Goal: Transaction & Acquisition: Purchase product/service

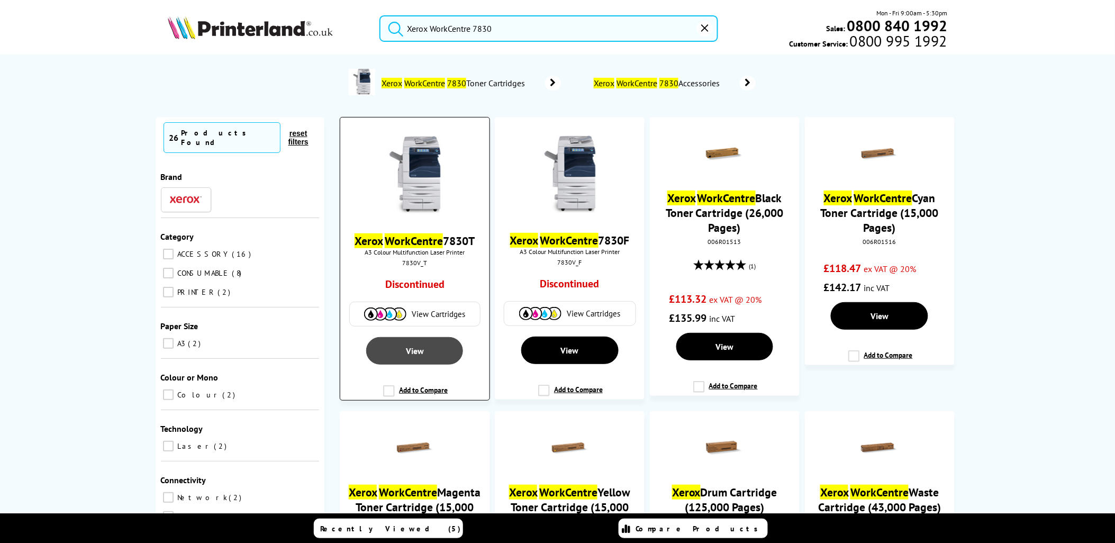
type input "Xerox WorkCentre 7830"
click at [435, 357] on link "View" at bounding box center [414, 351] width 97 height 28
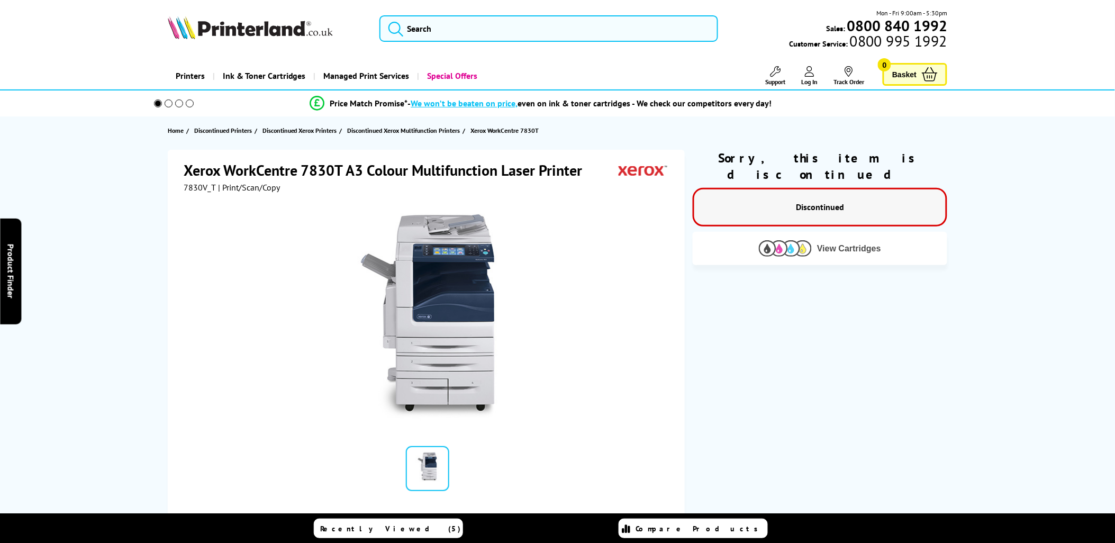
click at [869, 240] on button "View Cartridges" at bounding box center [820, 248] width 239 height 17
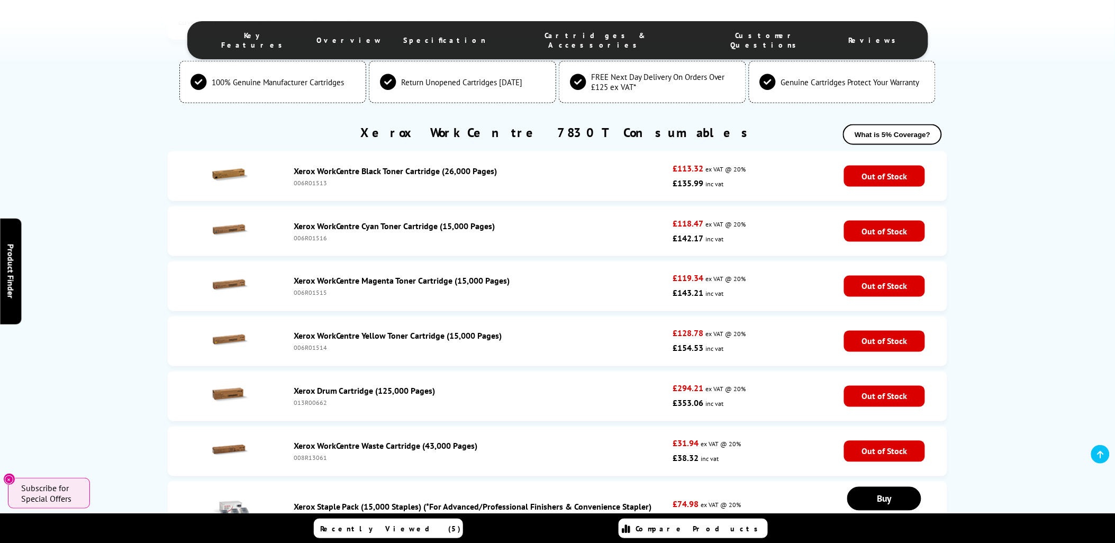
scroll to position [1919, 0]
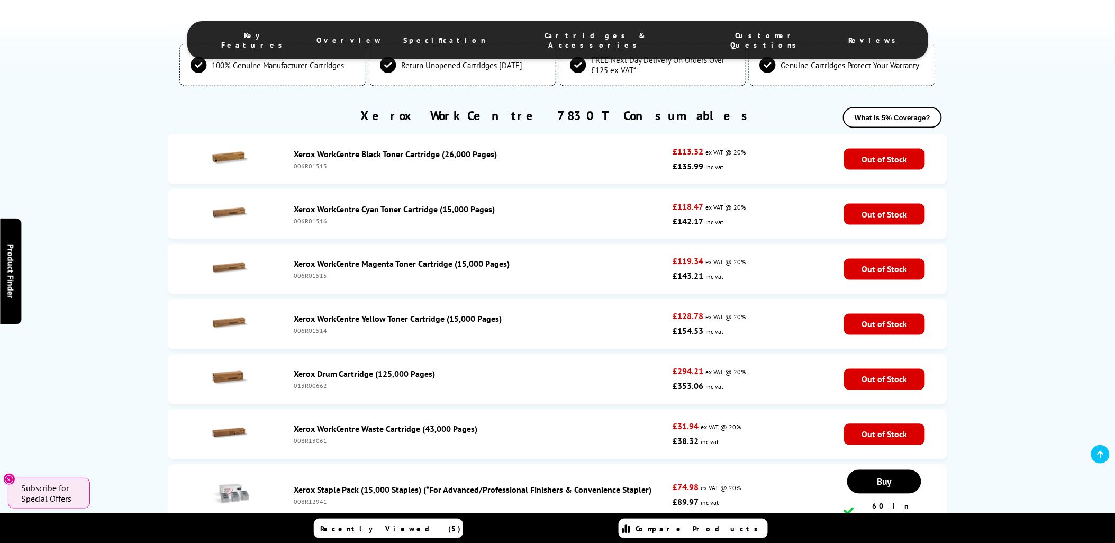
click at [310, 332] on div "006R01514" at bounding box center [481, 331] width 374 height 8
copy div "006R01514"
click at [313, 162] on div "006R01513" at bounding box center [481, 166] width 374 height 8
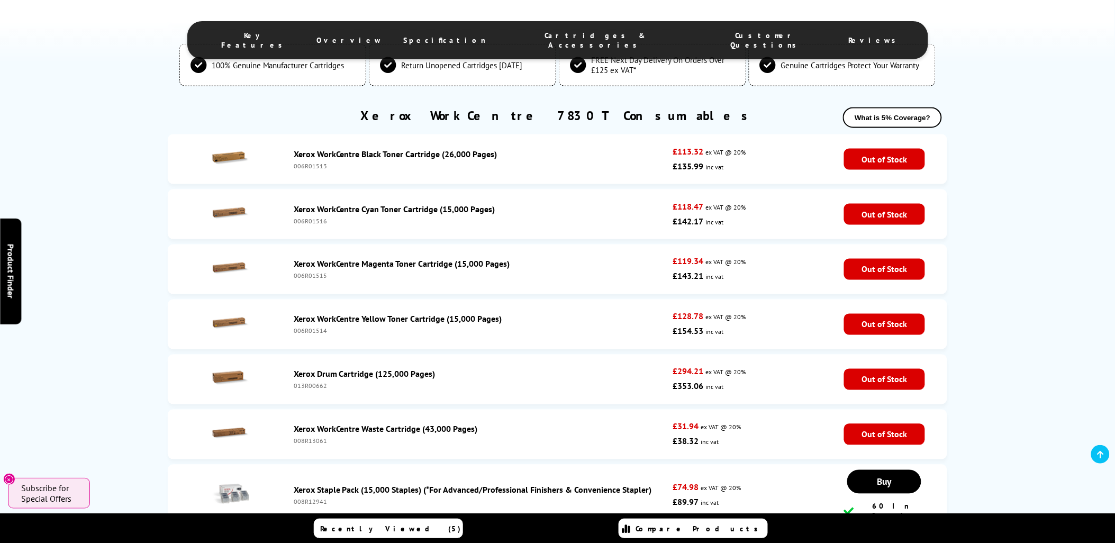
copy div "006R01513"
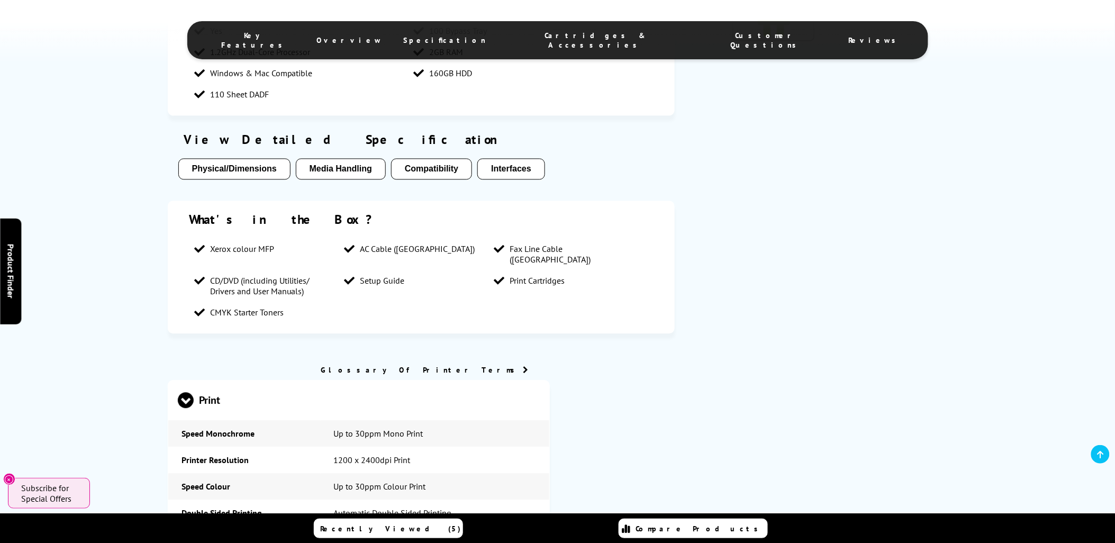
scroll to position [0, 0]
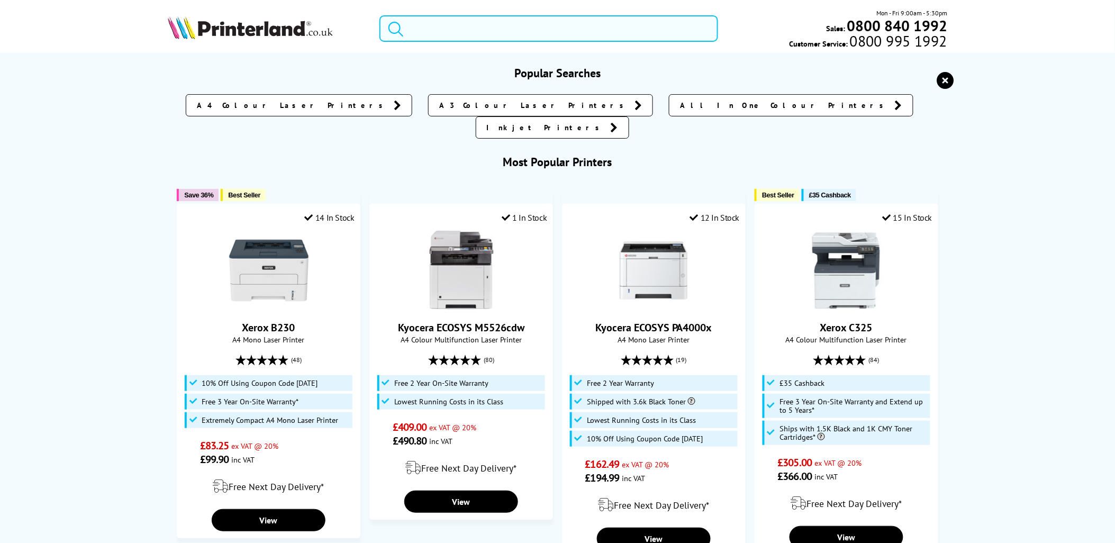
click at [541, 30] on input "search" at bounding box center [548, 28] width 339 height 26
paste input "7855"
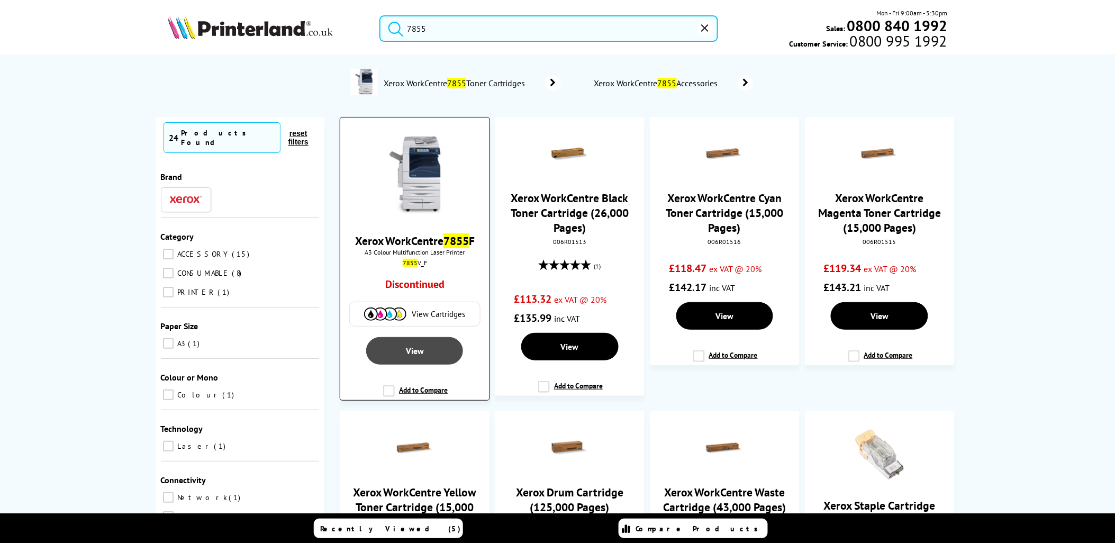
type input "7855"
click at [420, 360] on link "View" at bounding box center [414, 351] width 97 height 28
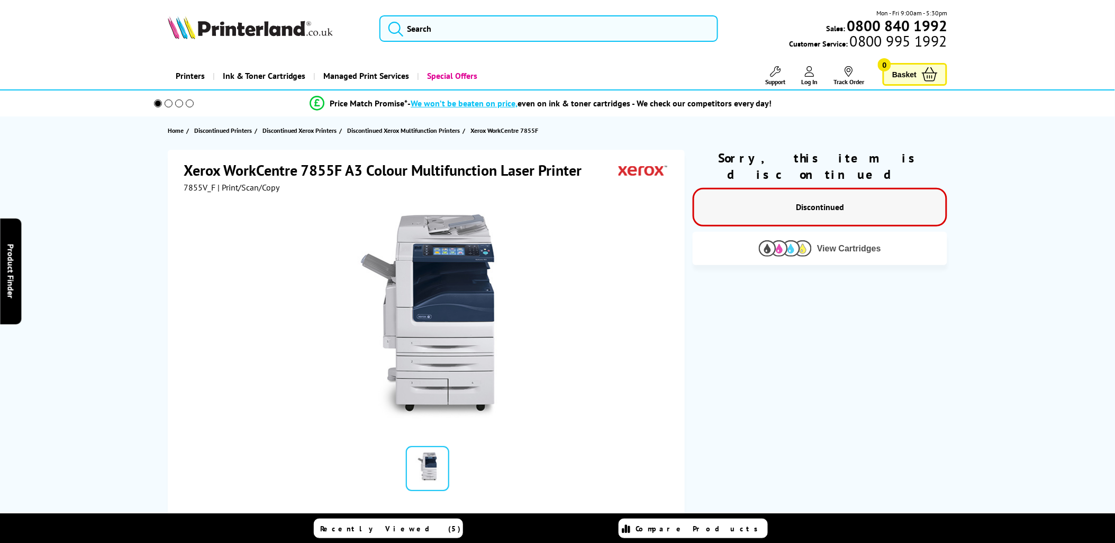
click at [838, 244] on span "View Cartridges" at bounding box center [849, 249] width 64 height 10
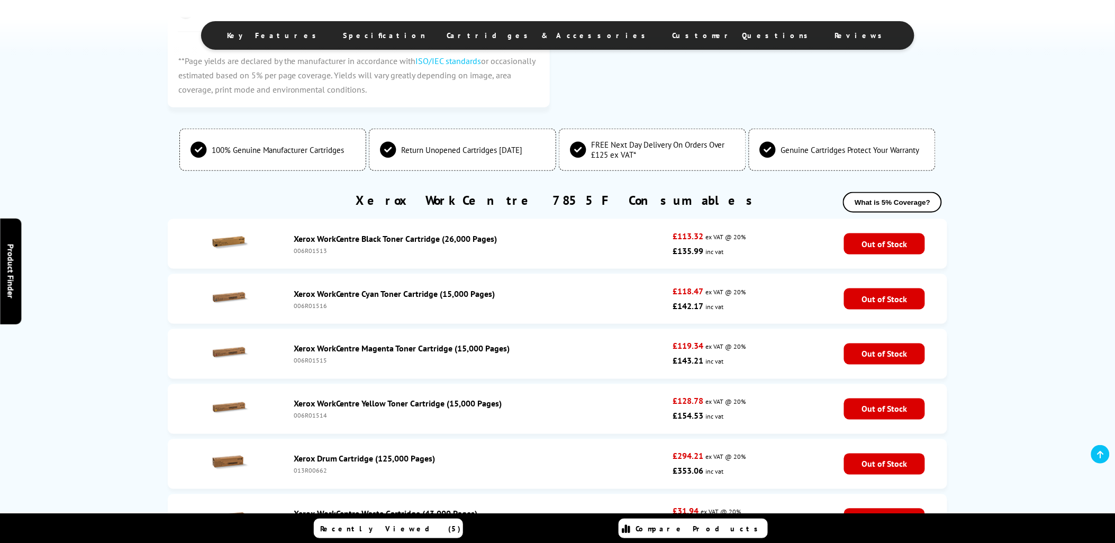
scroll to position [1880, 0]
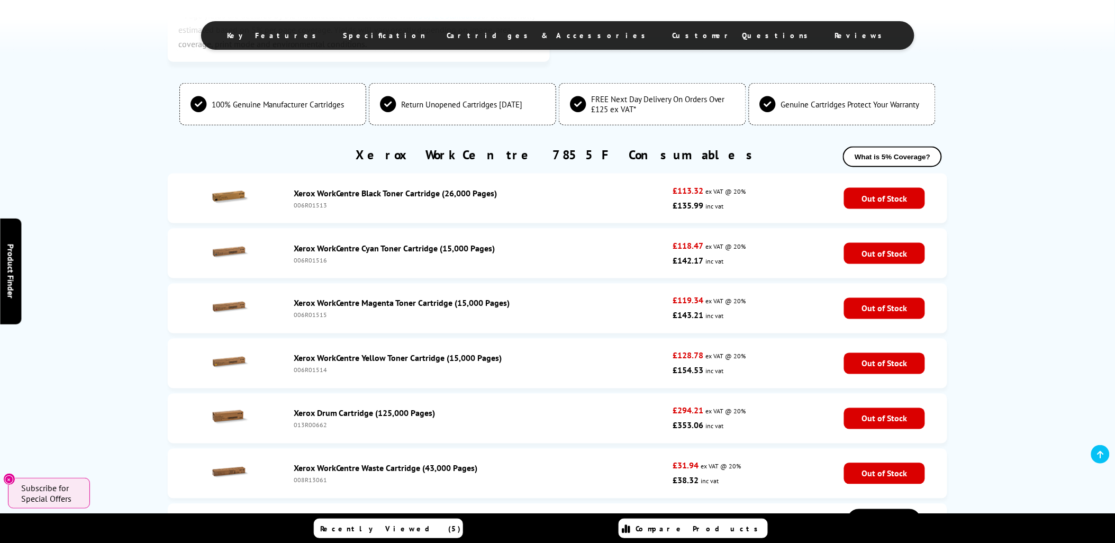
click at [311, 363] on div "Xerox WorkCentre Yellow Toner Cartridge (15,000 Pages) 006R01514" at bounding box center [480, 363] width 385 height 21
click at [312, 365] on div "Xerox WorkCentre Yellow Toner Cartridge (15,000 Pages) 006R01514" at bounding box center [480, 363] width 385 height 21
copy div "006R01514"
click at [315, 204] on div "006R01513" at bounding box center [481, 205] width 374 height 8
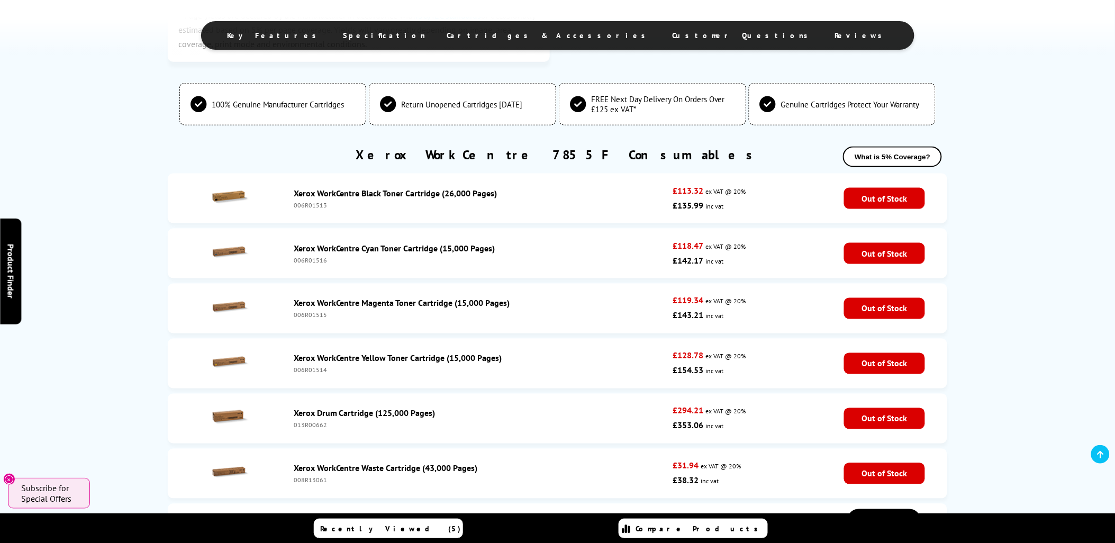
copy div "006R01513"
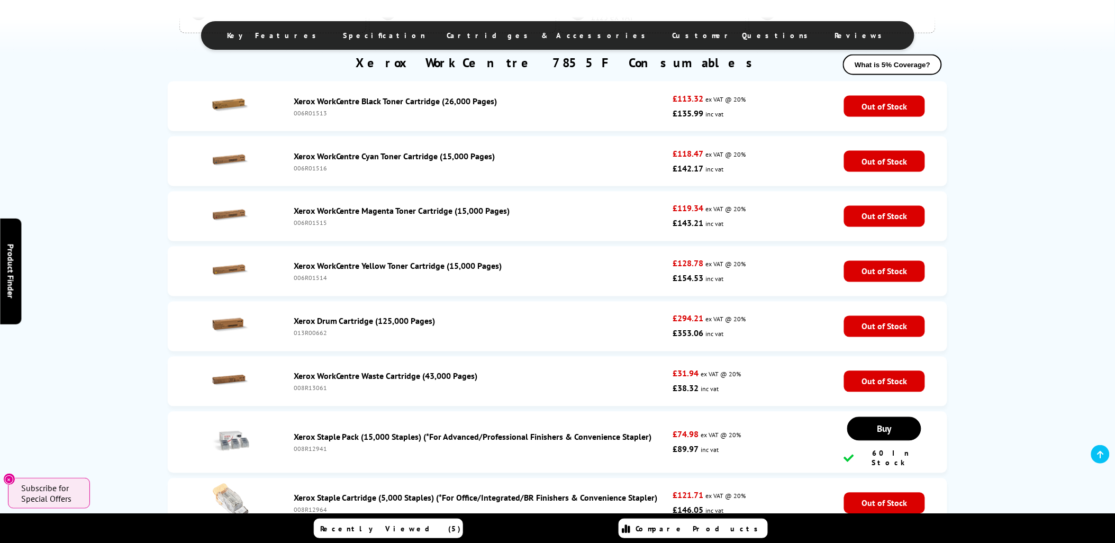
scroll to position [1958, 0]
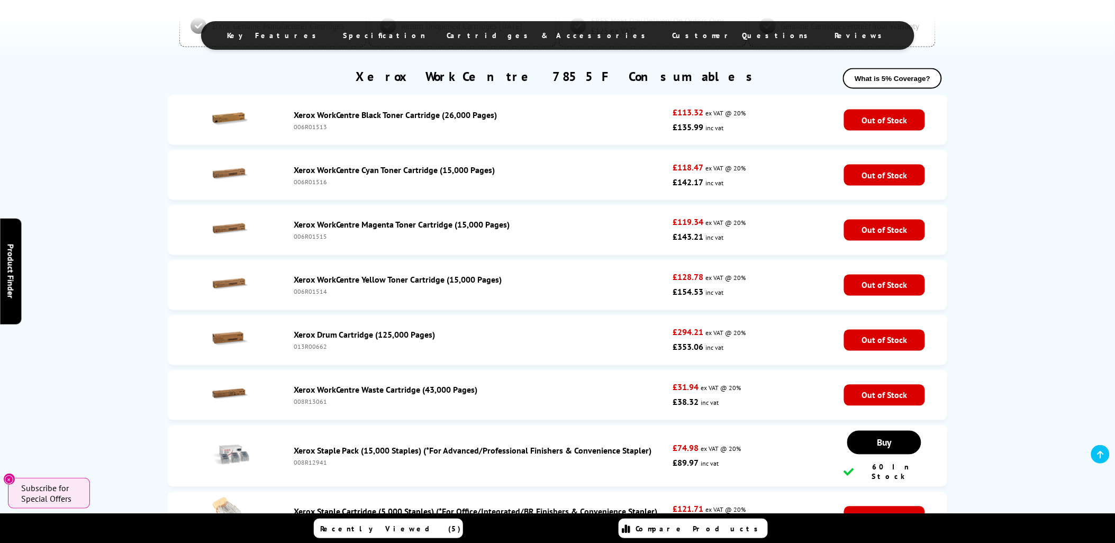
click at [318, 399] on div "008R13061" at bounding box center [481, 402] width 374 height 8
copy div "008R13061"
